Goal: Information Seeking & Learning: Check status

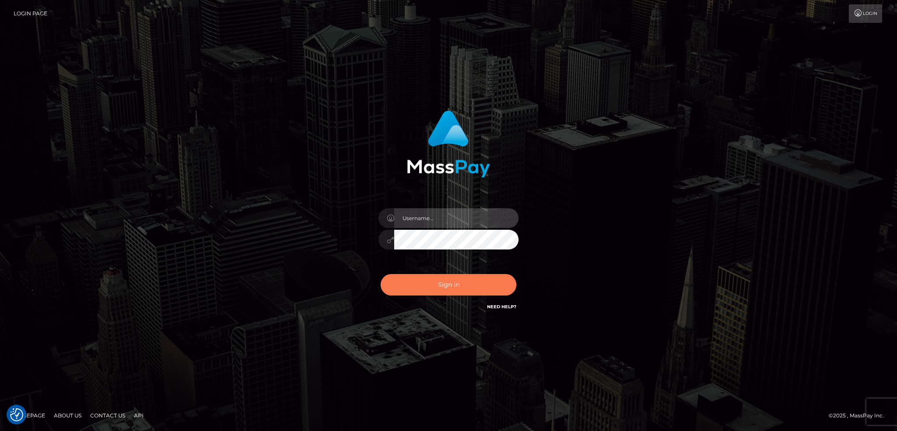
type input "alexstef"
click at [471, 277] on button "Sign in" at bounding box center [449, 284] width 136 height 21
type input "alexstef"
click at [467, 288] on button "Sign in" at bounding box center [449, 284] width 136 height 21
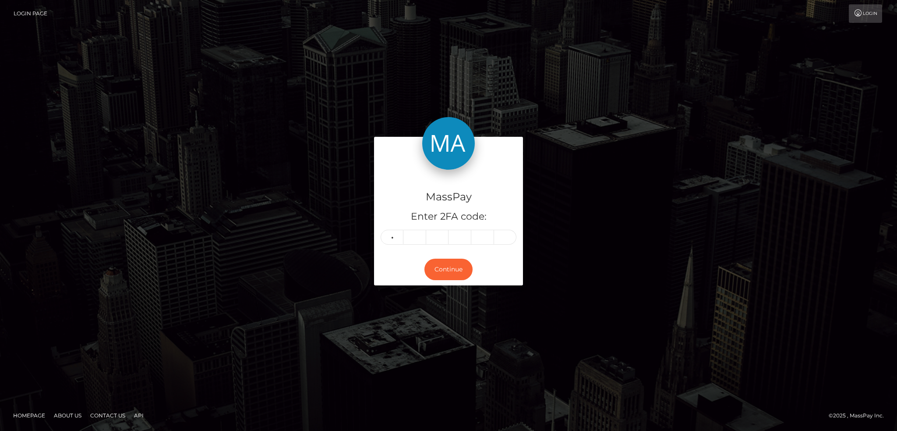
type input "5"
type input "9"
type input "2"
type input "6"
type input "2"
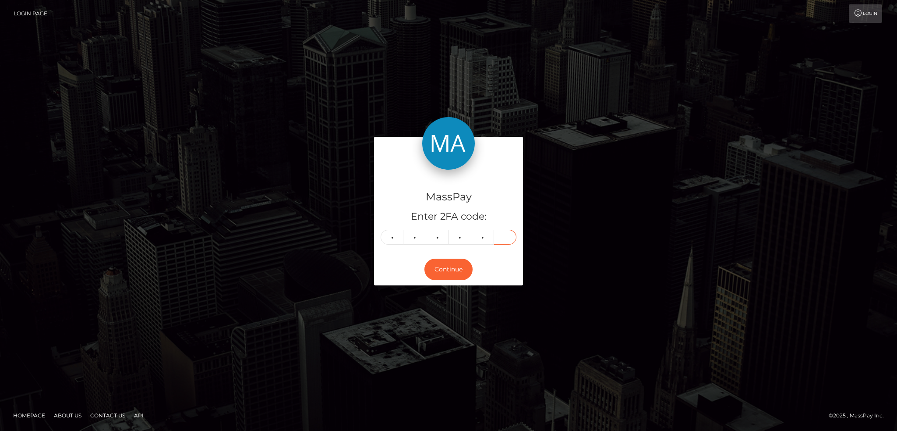
type input "2"
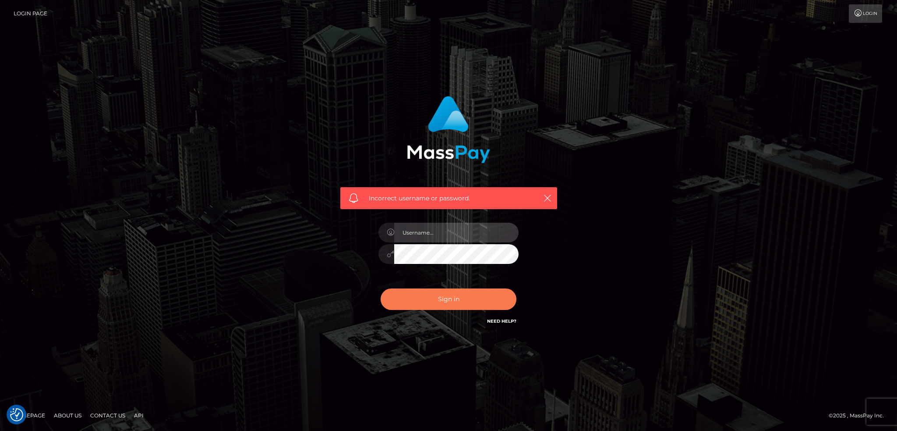
type input "alexstef"
click at [451, 295] on button "Sign in" at bounding box center [449, 298] width 136 height 21
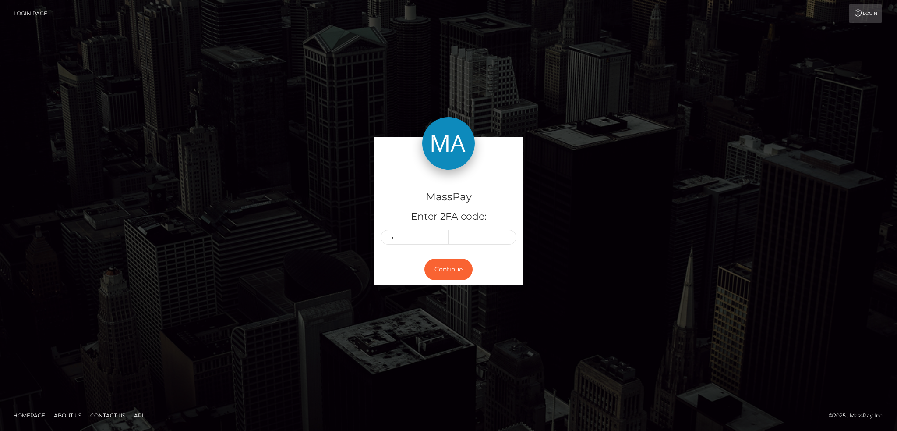
type input "5"
type input "9"
type input "2"
type input "6"
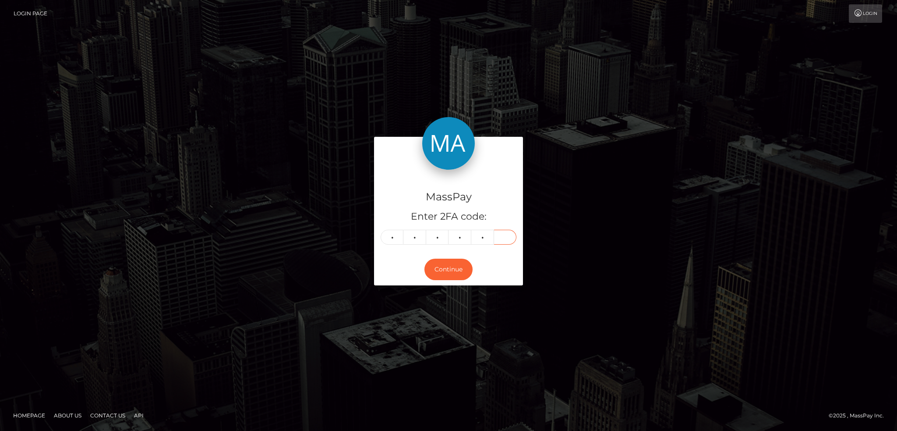
type input "2"
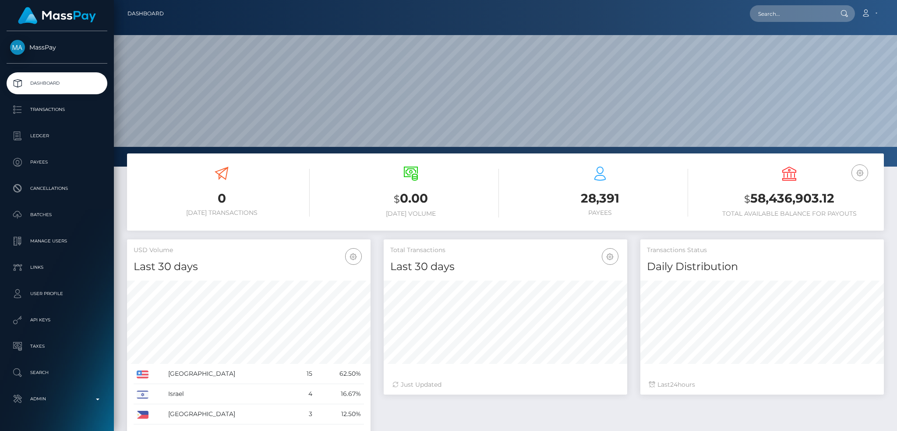
scroll to position [156, 243]
click at [786, 8] on input "text" at bounding box center [791, 13] width 82 height 17
paste input "[EMAIL_ADDRESS][DOMAIN_NAME]"
type input "[EMAIL_ADDRESS][DOMAIN_NAME]"
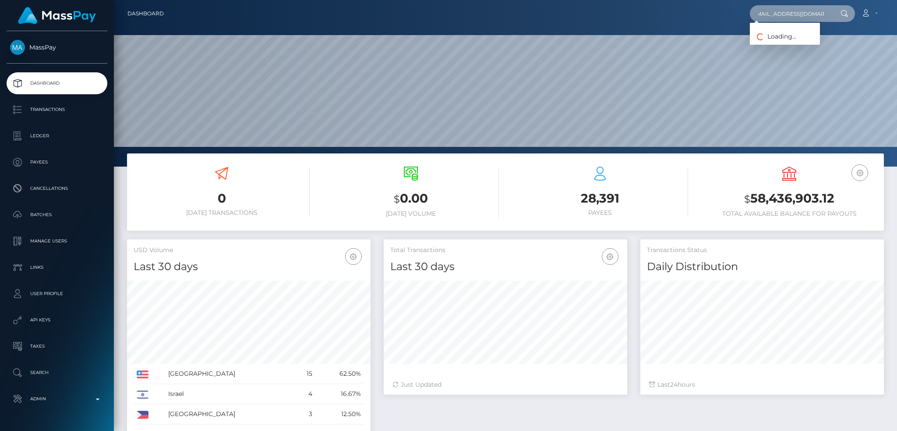
scroll to position [0, 0]
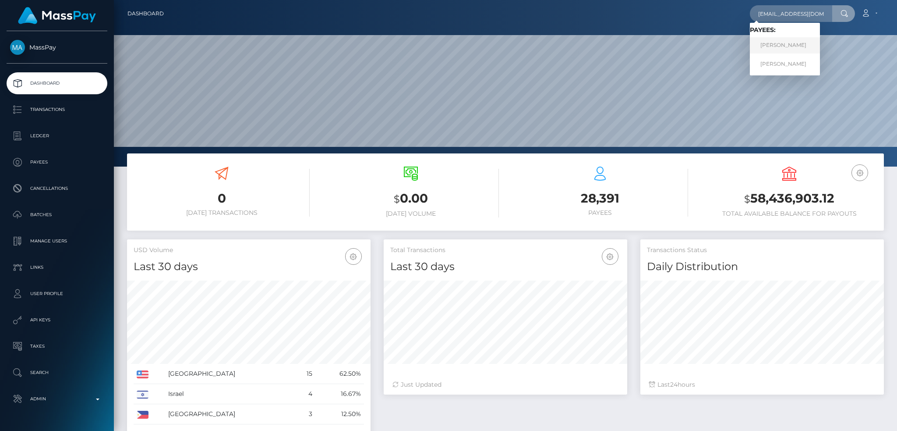
click at [784, 49] on link "Kirsty Renouf" at bounding box center [785, 45] width 70 height 16
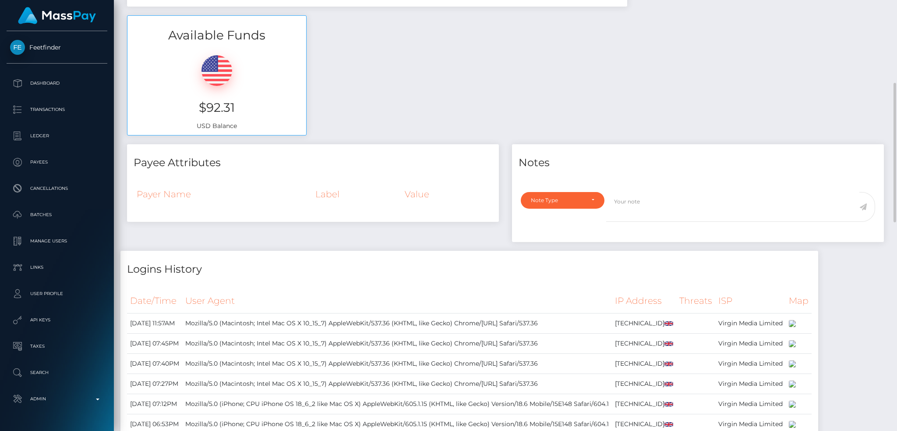
scroll to position [23, 0]
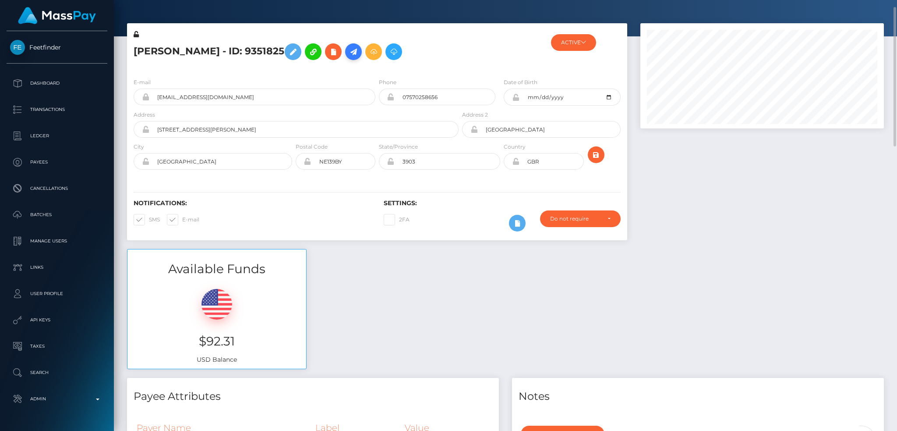
click at [348, 57] on icon at bounding box center [353, 51] width 11 height 11
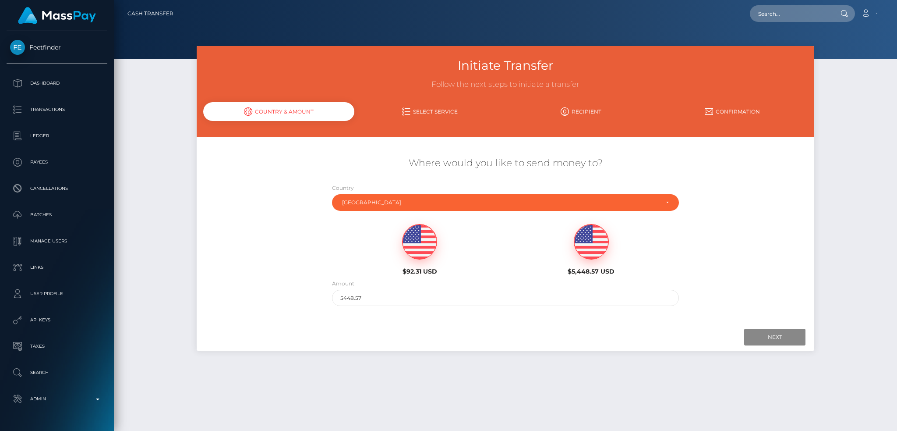
click at [413, 252] on img at bounding box center [420, 241] width 34 height 35
type input "92.31"
click at [778, 332] on input "Next" at bounding box center [774, 337] width 61 height 17
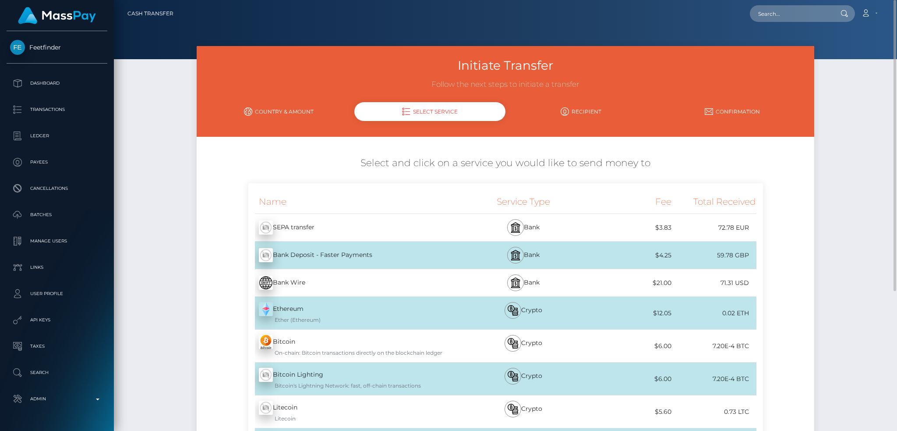
scroll to position [208, 0]
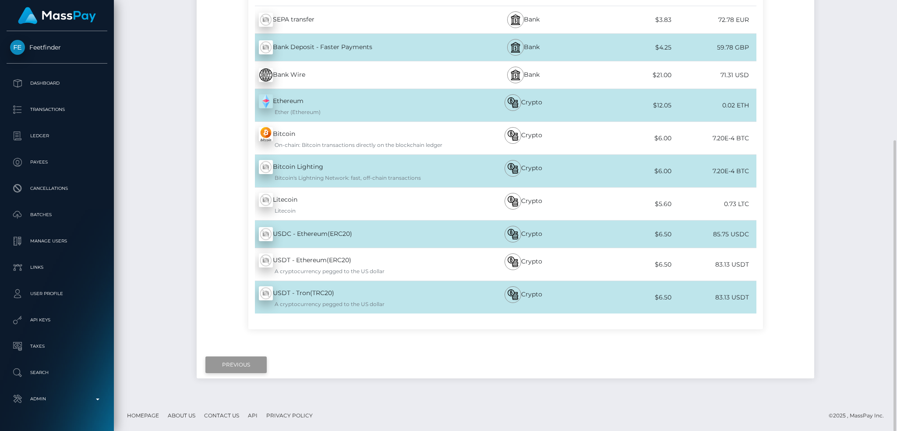
click at [237, 368] on input "Previous" at bounding box center [235, 364] width 61 height 17
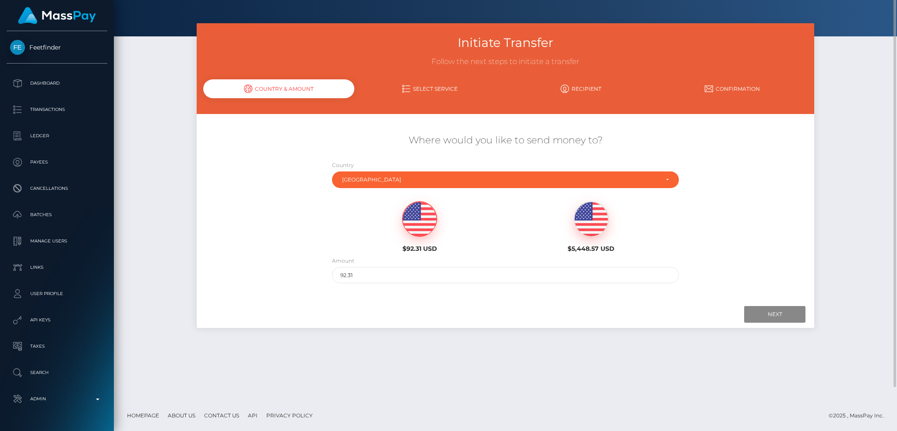
scroll to position [0, 0]
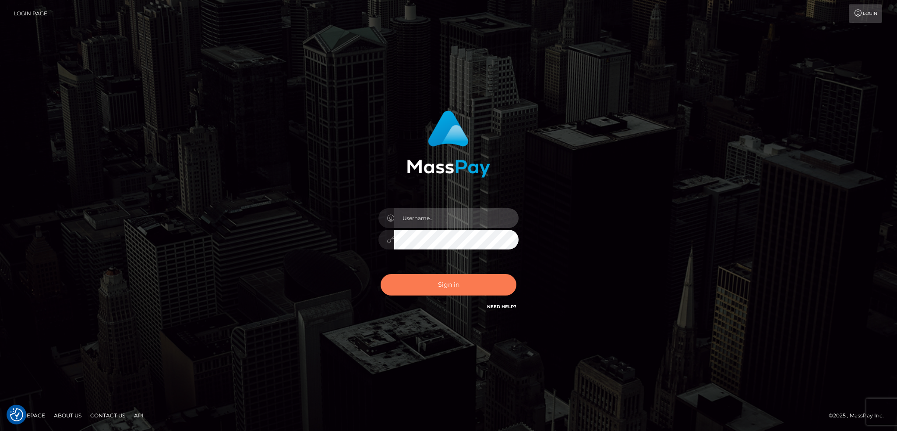
type input "alexstef"
click at [463, 287] on button "Sign in" at bounding box center [449, 284] width 136 height 21
type input "alexstef"
click at [449, 283] on button "Sign in" at bounding box center [449, 284] width 136 height 21
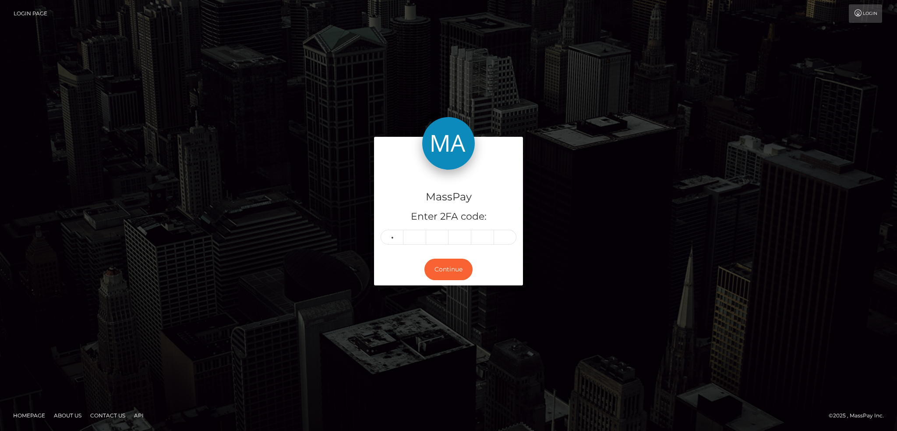
type input "6"
type input "4"
type input "8"
type input "5"
type input "0"
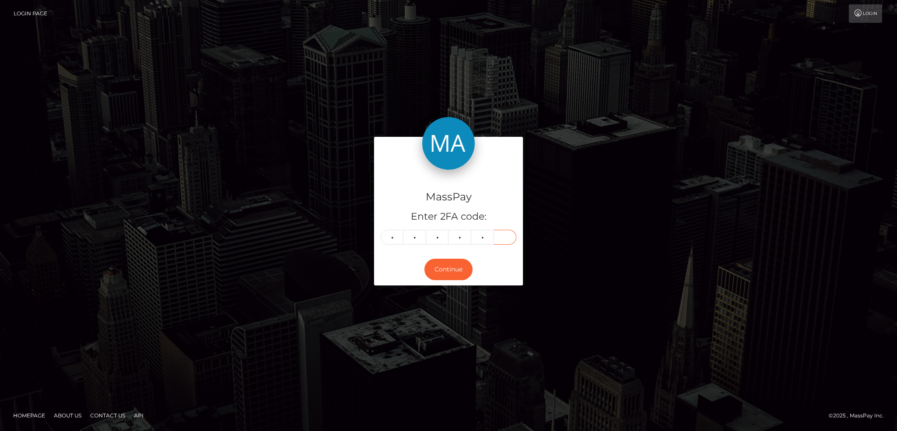
type input "3"
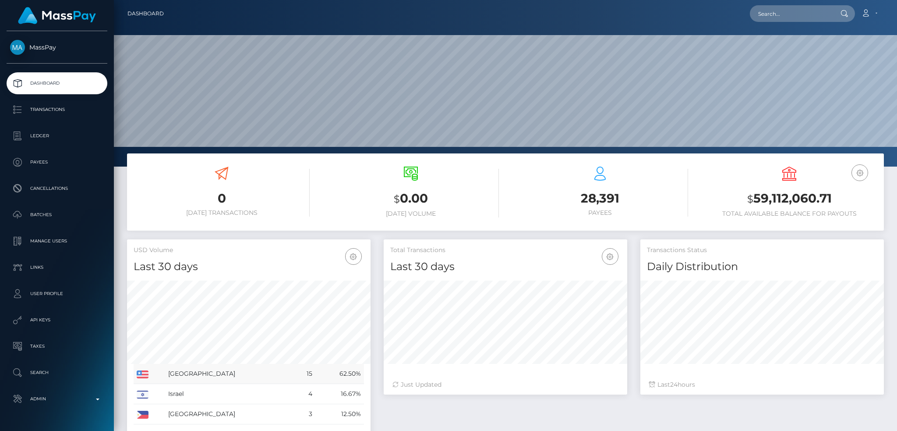
scroll to position [156, 243]
click at [801, 20] on input "text" at bounding box center [791, 13] width 82 height 17
paste input "[PERSON_NAME]"
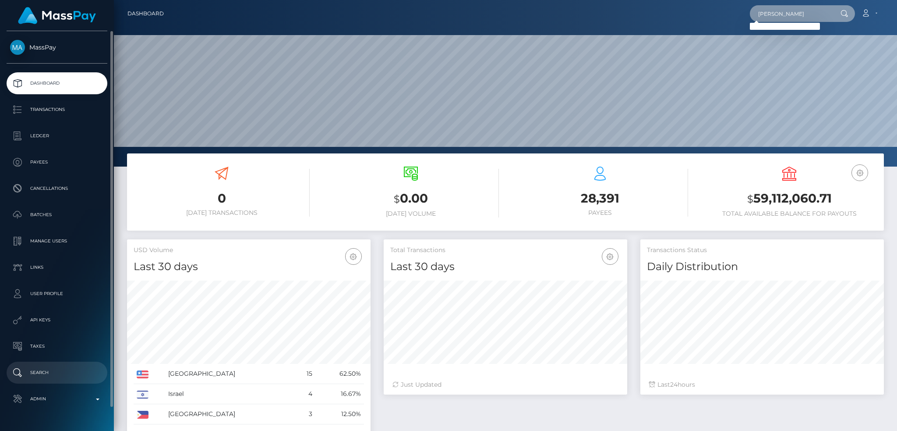
type input "[PERSON_NAME]"
click at [72, 372] on p "Search" at bounding box center [57, 372] width 94 height 13
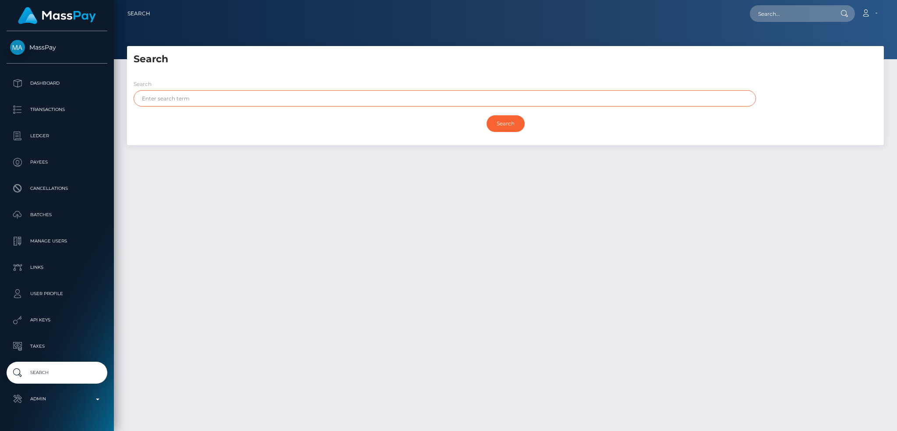
click at [294, 101] on input "text" at bounding box center [445, 98] width 623 height 16
paste input "Efrain Alvarez"
click at [167, 100] on input "Efrain Alvarez" at bounding box center [445, 98] width 623 height 16
click at [167, 100] on input "Efrain" at bounding box center [445, 98] width 623 height 16
type input "Efrain"
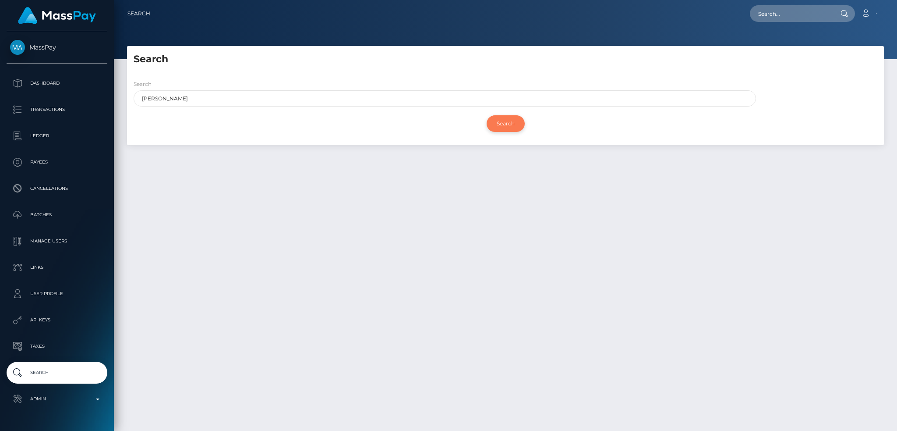
click at [502, 126] on input "Search" at bounding box center [506, 123] width 38 height 17
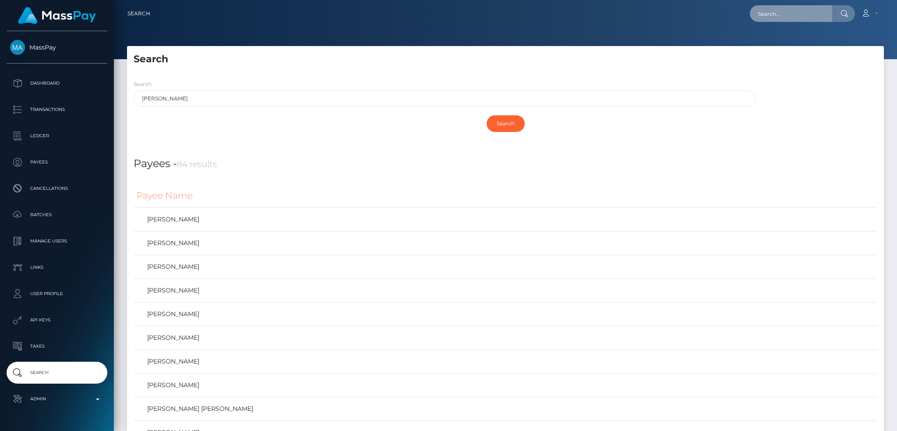
click at [787, 21] on input "text" at bounding box center [791, 13] width 82 height 17
paste input "info@arellanollc.com"
click at [794, 19] on input "info@arellanollc.com" at bounding box center [791, 13] width 82 height 17
paste input "MSPe71bc79bac1a5c5"
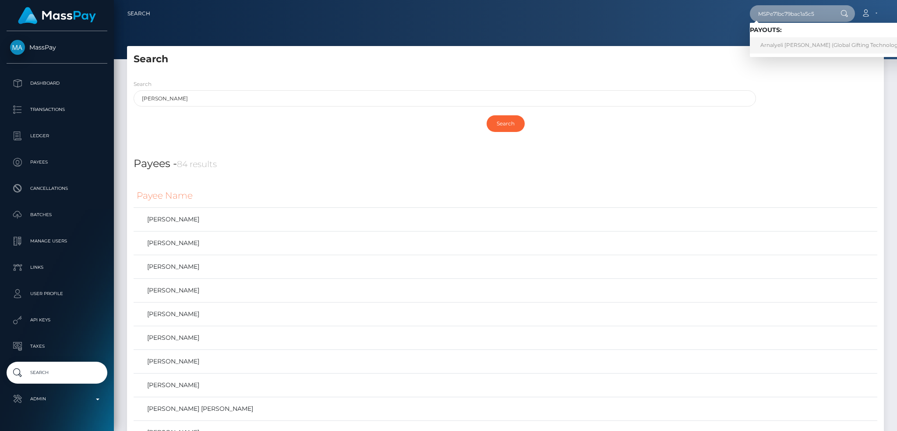
type input "MSPe71bc79bac1a5c5"
click at [793, 39] on link "Arnalyeli Regalado (Global Gifting Technologies Inc - Throne)" at bounding box center [850, 45] width 201 height 16
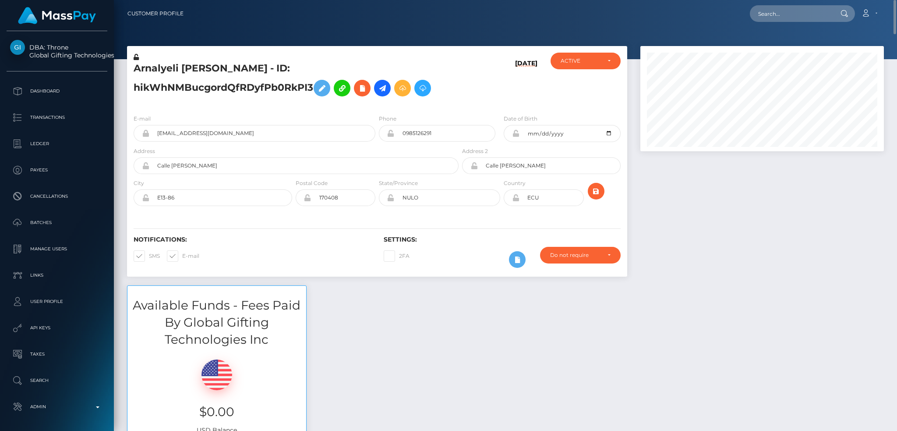
click at [749, 9] on div "Loading... Loading... Account Edit Profile Logout" at bounding box center [537, 13] width 693 height 18
click at [779, 13] on input "text" at bounding box center [791, 13] width 82 height 17
paste input "MSP86ab59b01144167"
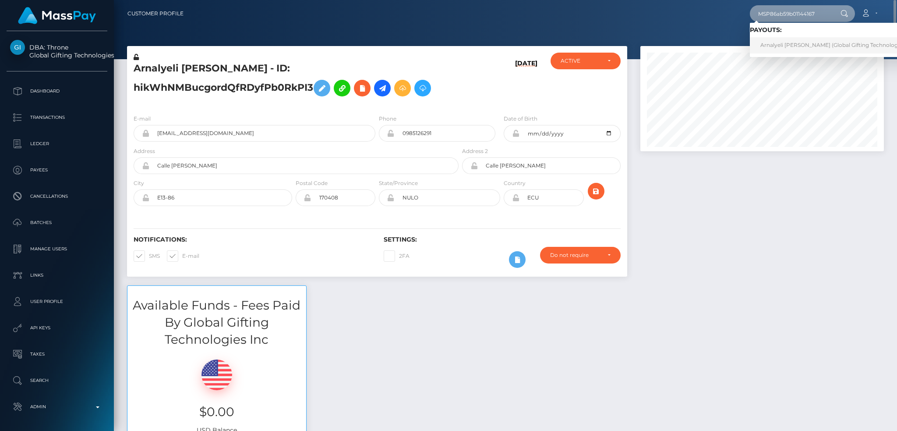
type input "MSP86ab59b01144167"
click at [783, 40] on link "Arnalyeli [PERSON_NAME] (Global Gifting Technologies Inc - Throne)" at bounding box center [850, 45] width 201 height 16
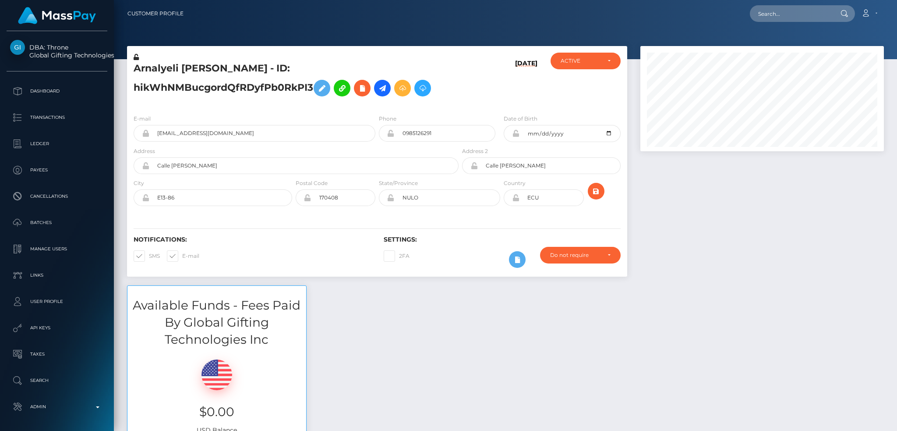
scroll to position [105, 243]
click at [779, 14] on input "text" at bounding box center [791, 13] width 82 height 17
paste input "766541890953682945"
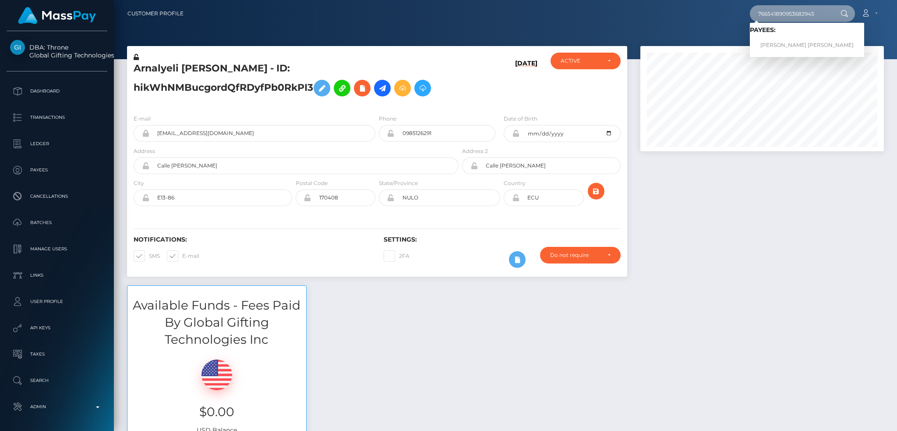
type input "766541890953682945"
click at [796, 43] on link "Jean Ronel Aldric TINGBO" at bounding box center [807, 45] width 114 height 16
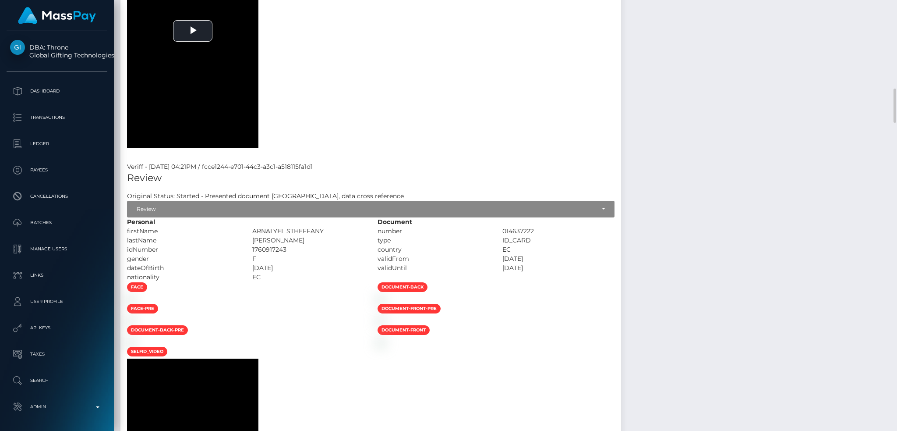
scroll to position [1460, 0]
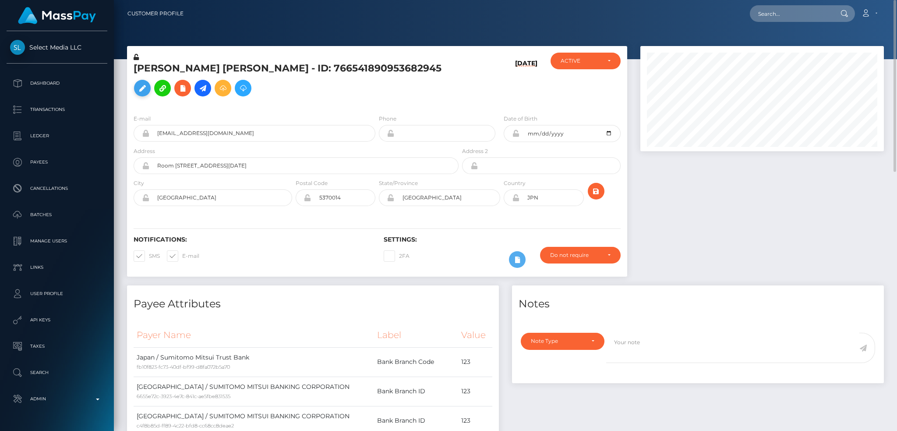
click at [148, 83] on icon at bounding box center [142, 88] width 11 height 11
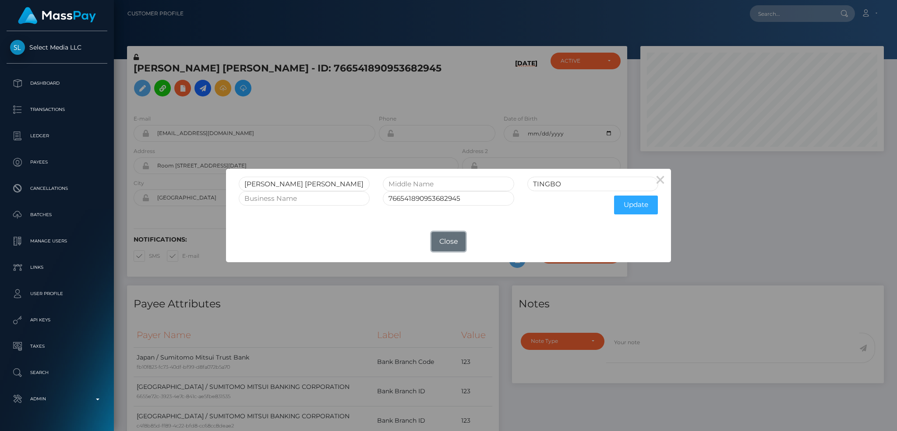
click at [463, 245] on button "Close" at bounding box center [449, 241] width 34 height 19
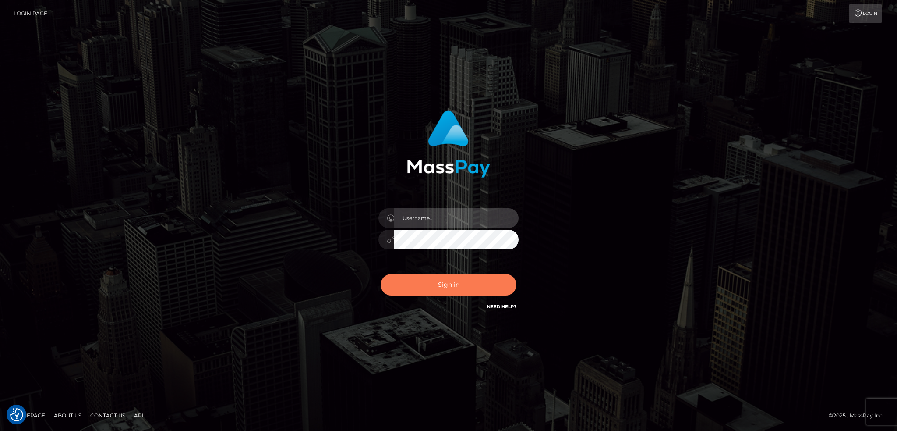
type input "alexstef"
click at [440, 289] on button "Sign in" at bounding box center [449, 284] width 136 height 21
type input "alexstef"
click at [475, 295] on button "Sign in" at bounding box center [449, 284] width 136 height 21
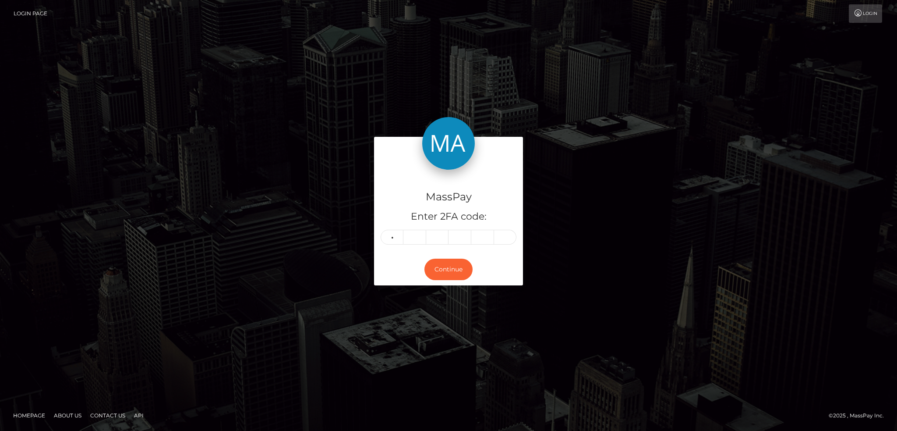
type input "2"
type input "5"
type input "3"
type input "9"
type input "3"
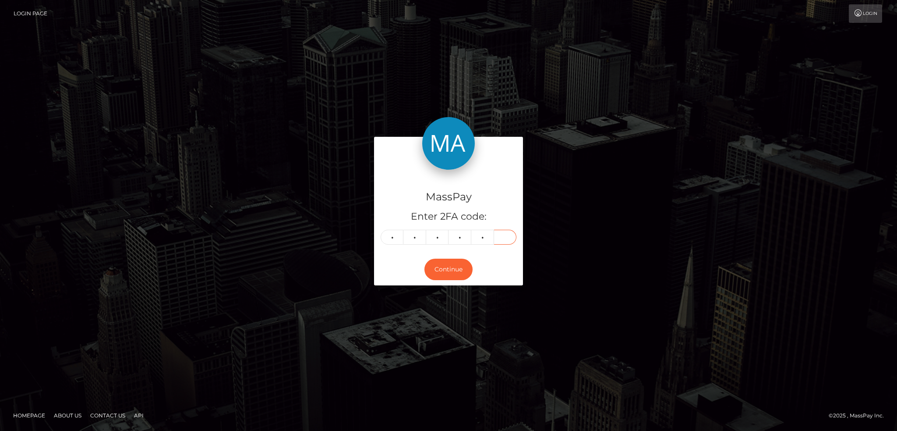
type input "1"
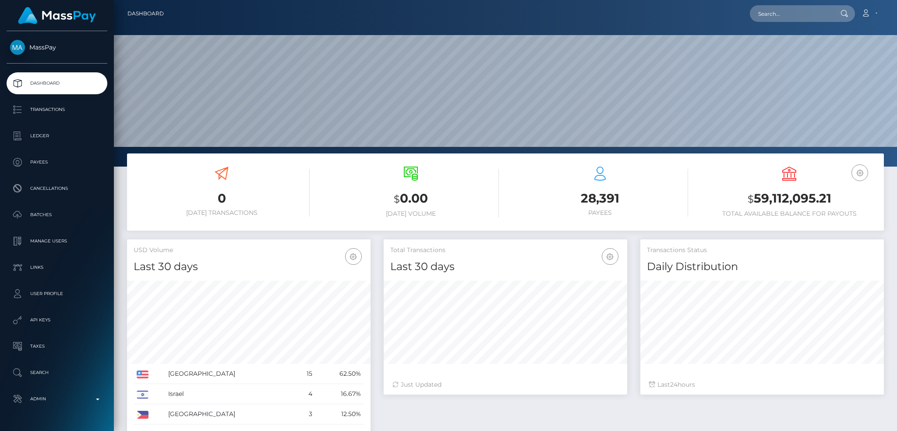
scroll to position [156, 243]
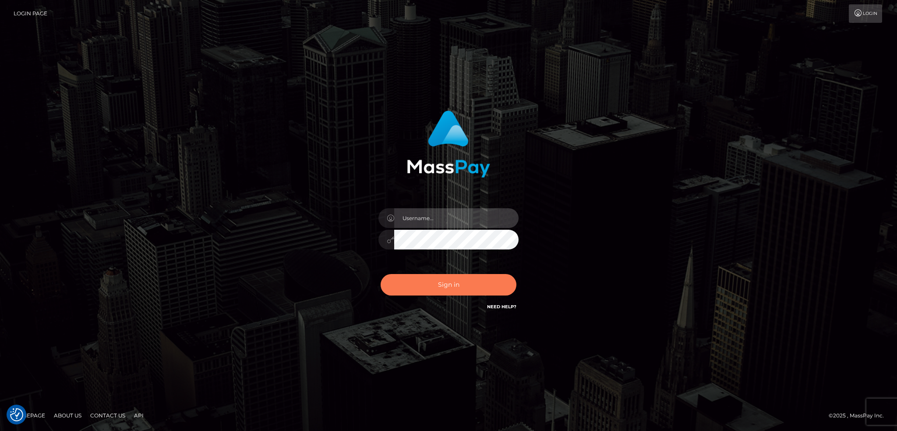
type input "alexstef"
click at [443, 287] on button "Sign in" at bounding box center [449, 284] width 136 height 21
type input "alexstef"
click at [443, 287] on button "Sign in" at bounding box center [449, 284] width 136 height 21
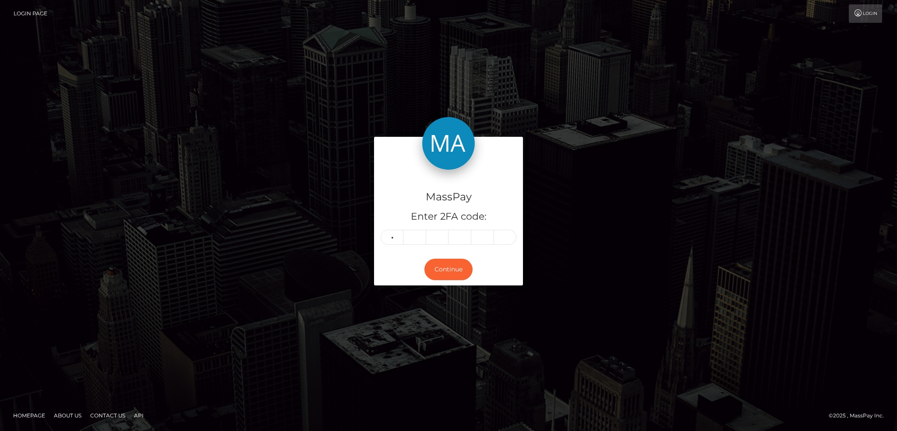
type input "9"
type input "3"
type input "1"
type input "2"
type input "9"
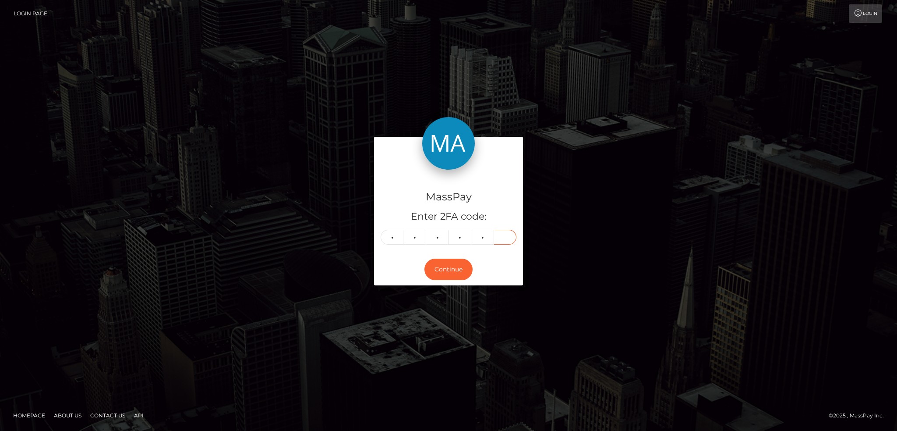
type input "3"
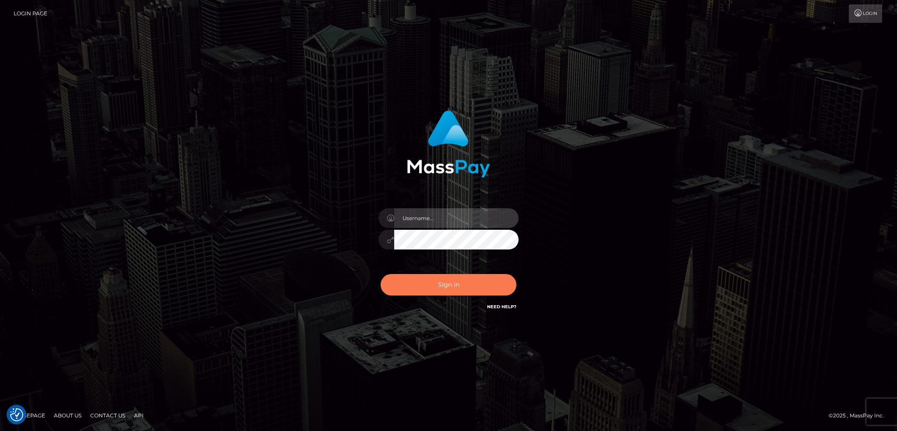
type input "alexstef"
click at [454, 277] on button "Sign in" at bounding box center [449, 284] width 136 height 21
type input "alexstef"
click at [446, 287] on button "Sign in" at bounding box center [449, 284] width 136 height 21
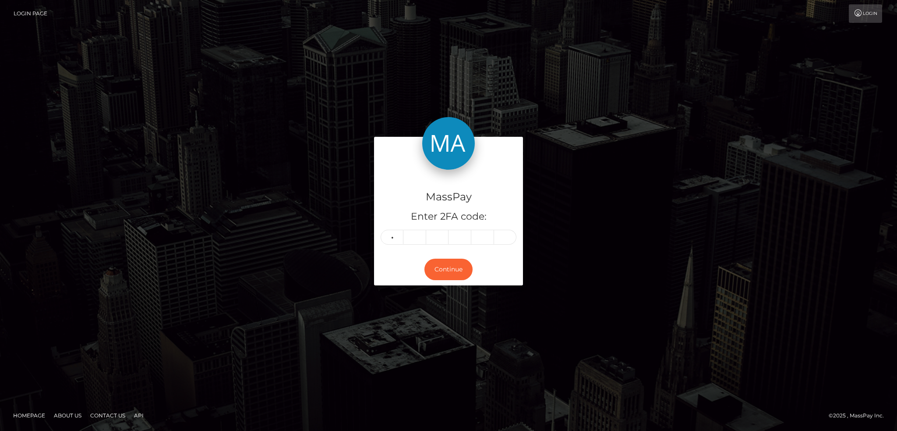
type input "7"
type input "2"
type input "9"
type input "0"
type input "5"
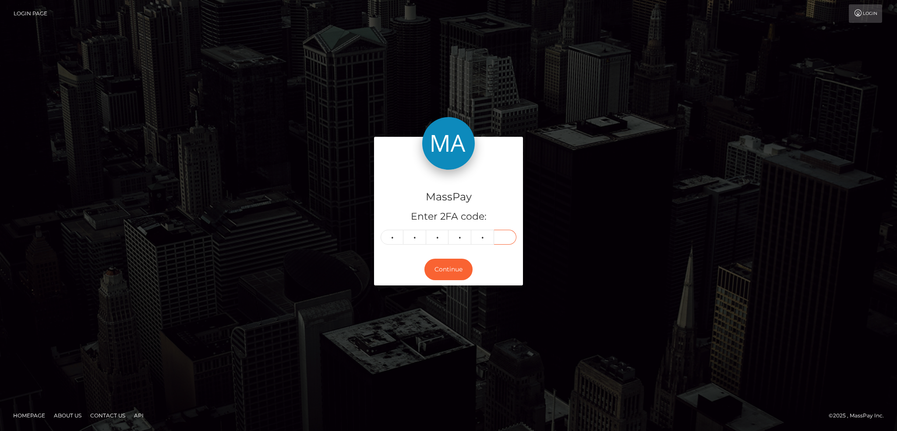
type input "0"
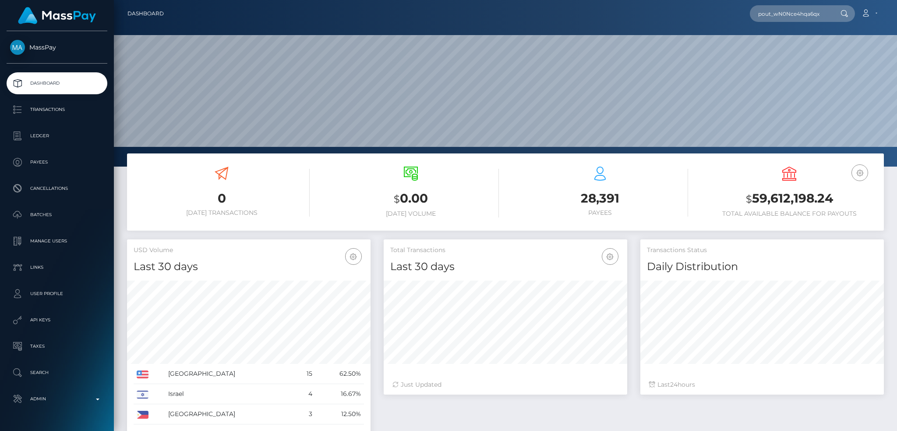
scroll to position [156, 243]
type input "pout_wN0Nce4hqa6qx"
click at [789, 42] on link "Contractor Sync App (Whop Inc - )" at bounding box center [806, 45] width 112 height 16
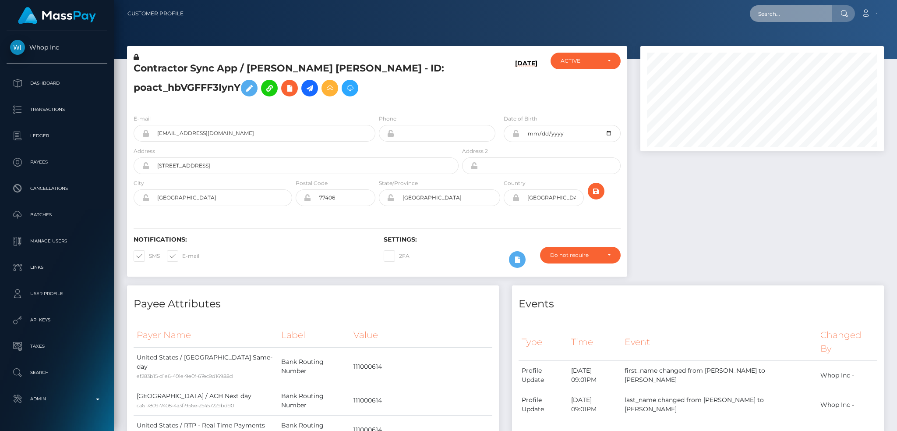
scroll to position [105, 243]
drag, startPoint x: 0, startPoint y: 0, endPoint x: 769, endPoint y: 14, distance: 769.4
click at [769, 14] on input "text" at bounding box center [791, 13] width 82 height 17
paste input "pout_wN0Nce4hqa6qx"
click at [733, 177] on div at bounding box center [762, 165] width 257 height 239
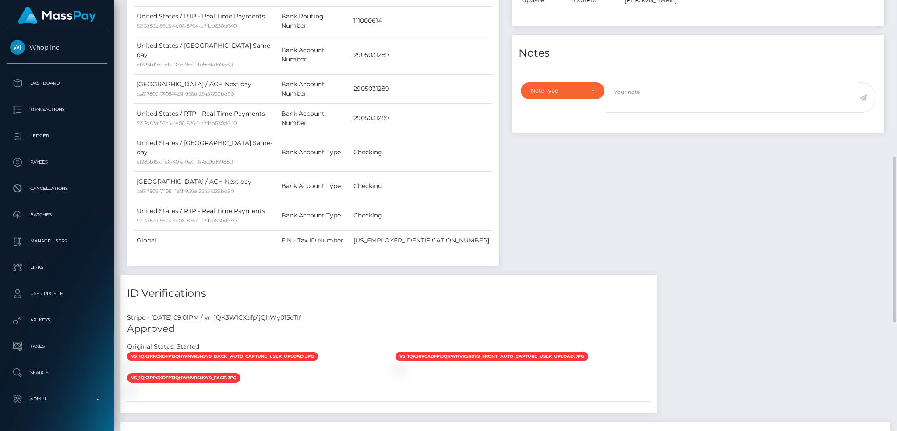
scroll to position [693, 0]
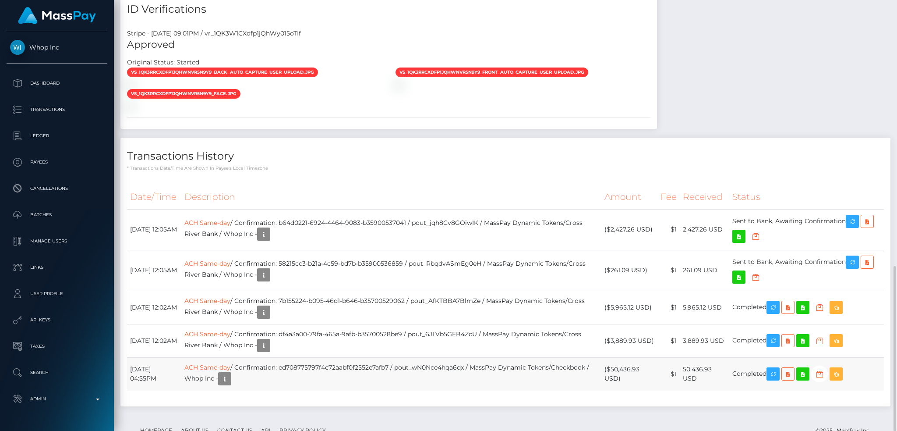
click at [389, 357] on td "ACH Same-day / Confirmation: ed708775797f4c72aabf0f2552e7afb7 / pout_wN0Nce4hqa…" at bounding box center [391, 373] width 420 height 33
copy td "ed708775797f4c72aabf0f2552e7afb7"
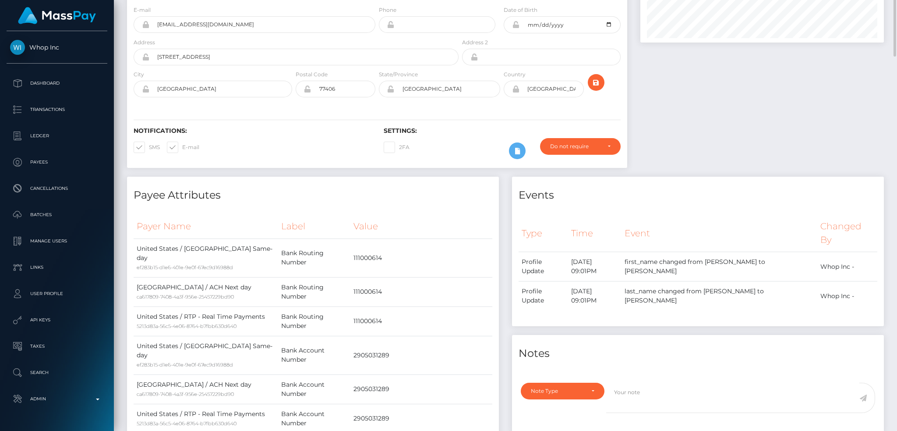
scroll to position [0, 0]
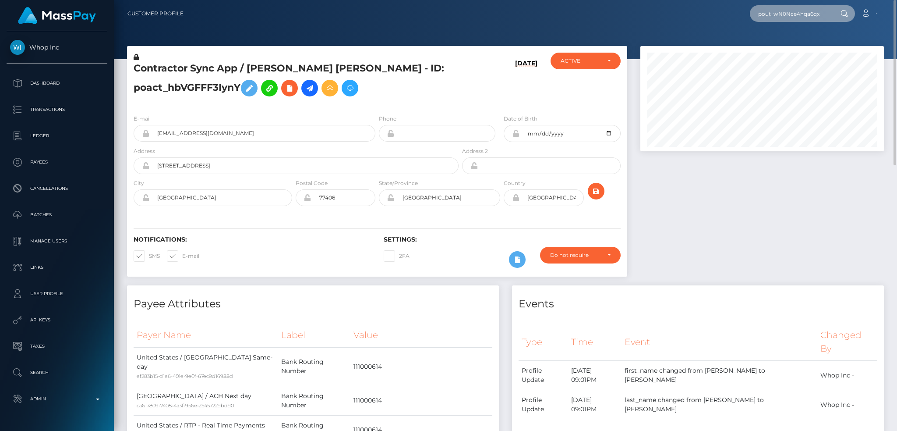
click at [802, 12] on input "pout_wN0Nce4hqa6qx" at bounding box center [791, 13] width 82 height 17
paste input "pout_hf9qDVGnvDmA8"
paste input "hf9qDVGnvDmA8"
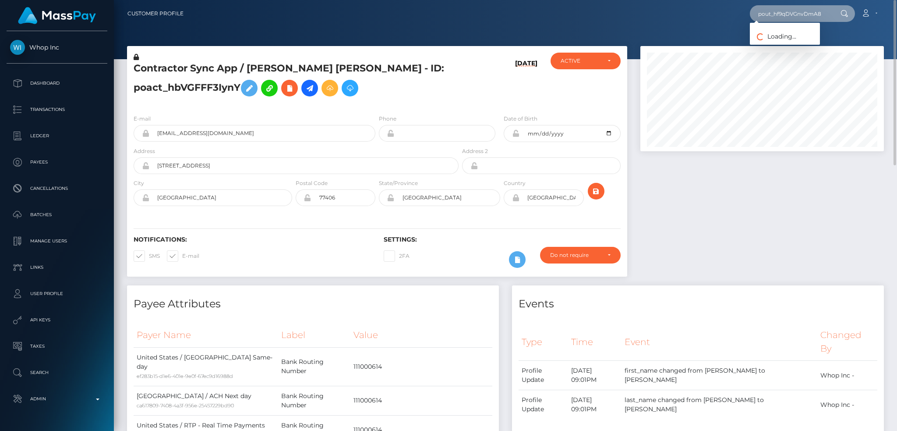
type input "pout_hf9qDVGnvDmA8"
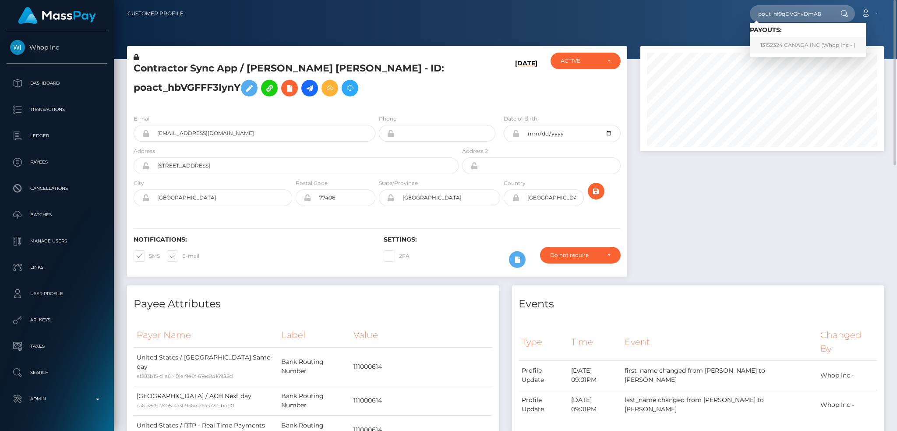
click at [780, 48] on link "13152324 CANADA INC (Whop Inc - )" at bounding box center [808, 45] width 116 height 16
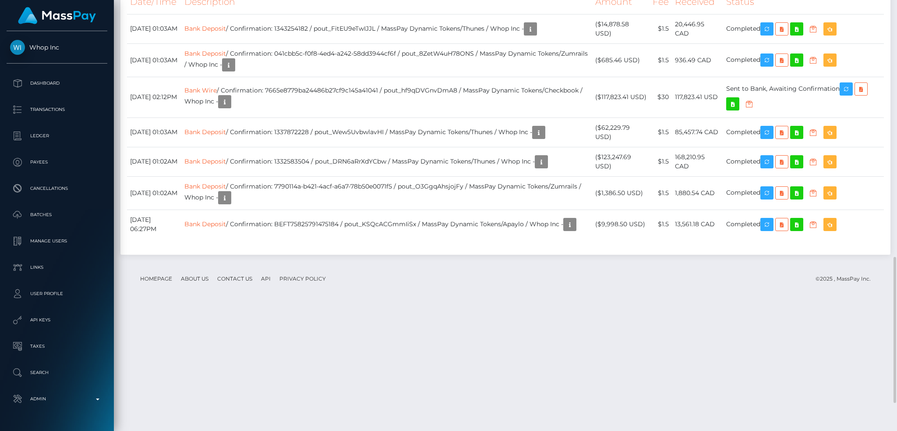
scroll to position [842, 0]
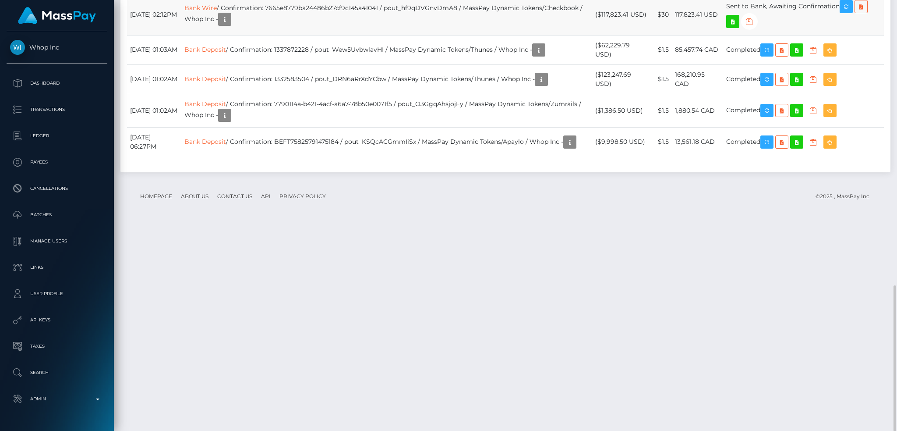
click at [379, 35] on td "Bank Wire / Confirmation: 7665e8779ba24486b27cf9c145a41041 / pout_hf9qDVGnvDmA8…" at bounding box center [386, 14] width 411 height 41
copy td "7665e8779ba24486b27cf9c145a41041"
